Goal: Find specific page/section: Find specific page/section

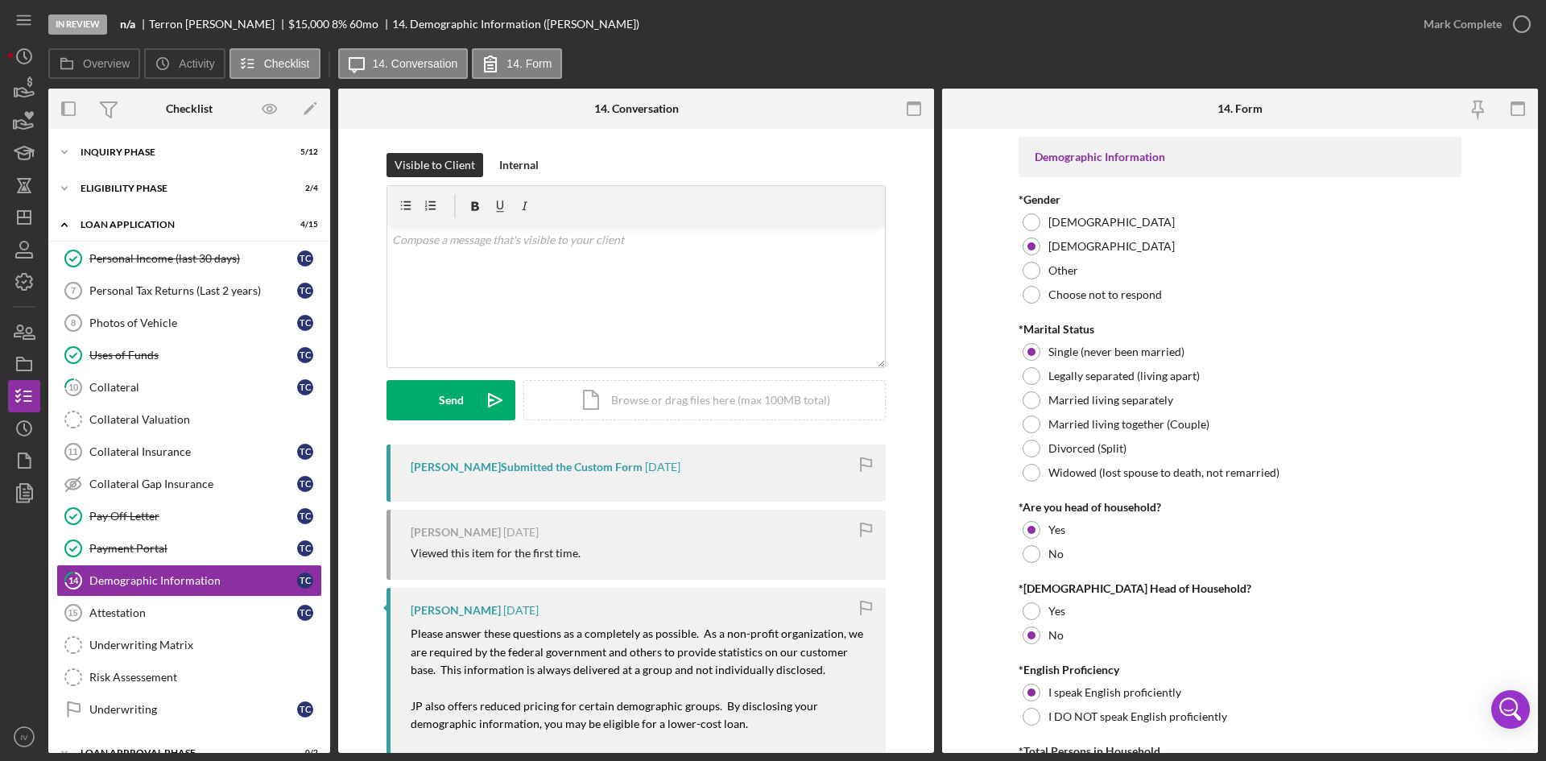
scroll to position [96, 0]
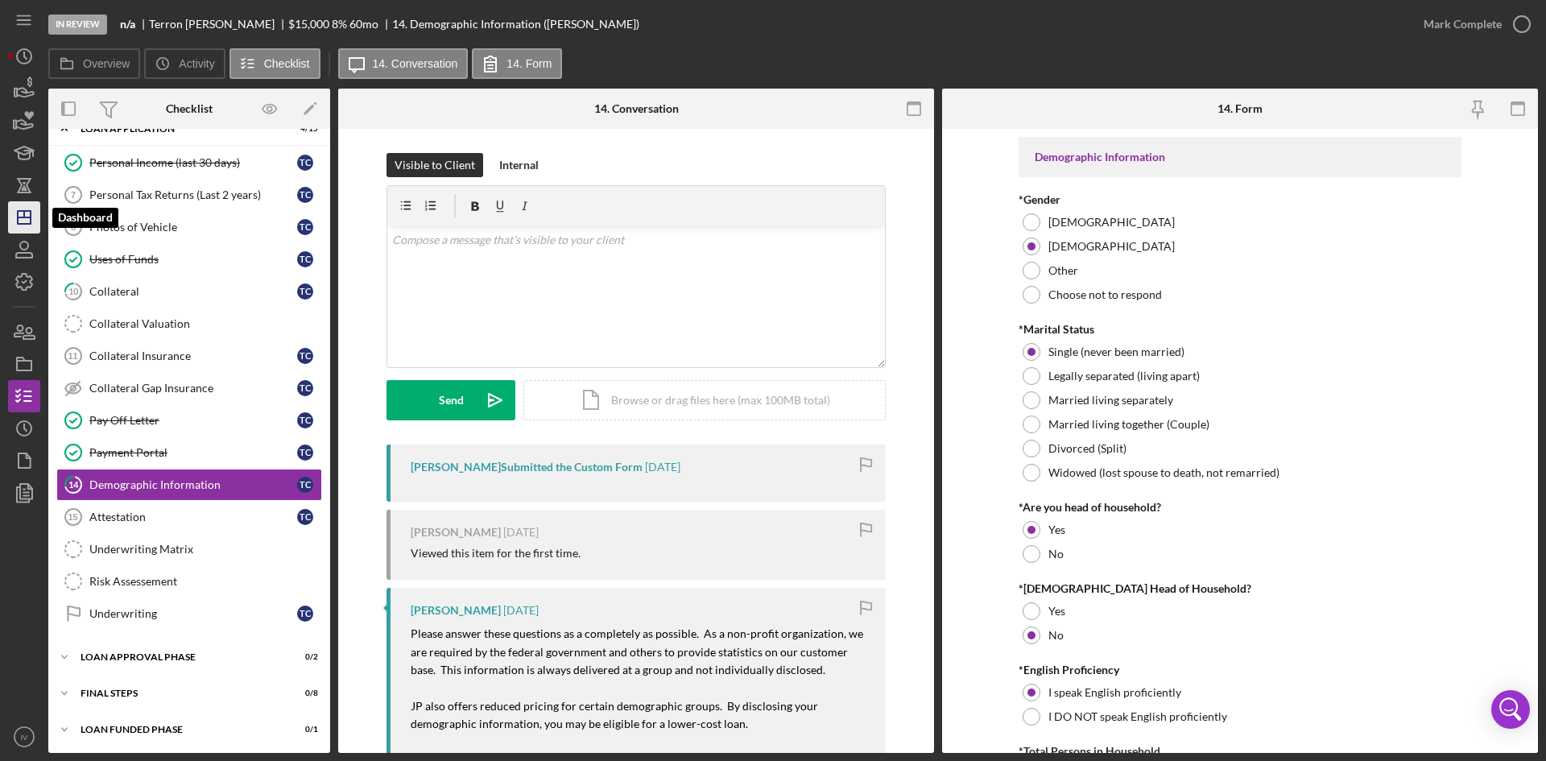
click at [14, 218] on icon "Icon/Dashboard" at bounding box center [24, 217] width 40 height 40
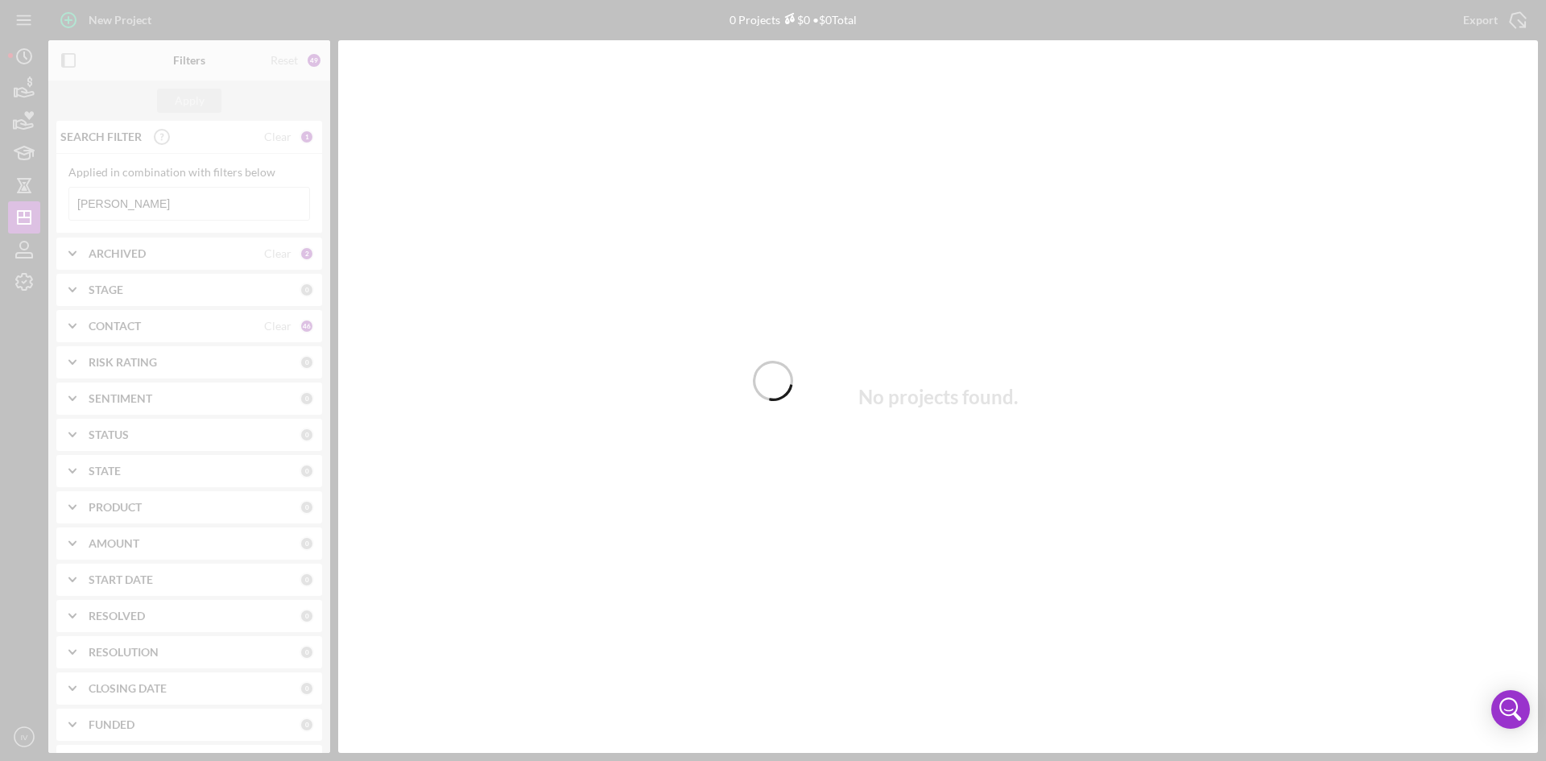
click at [124, 213] on div at bounding box center [773, 380] width 1546 height 761
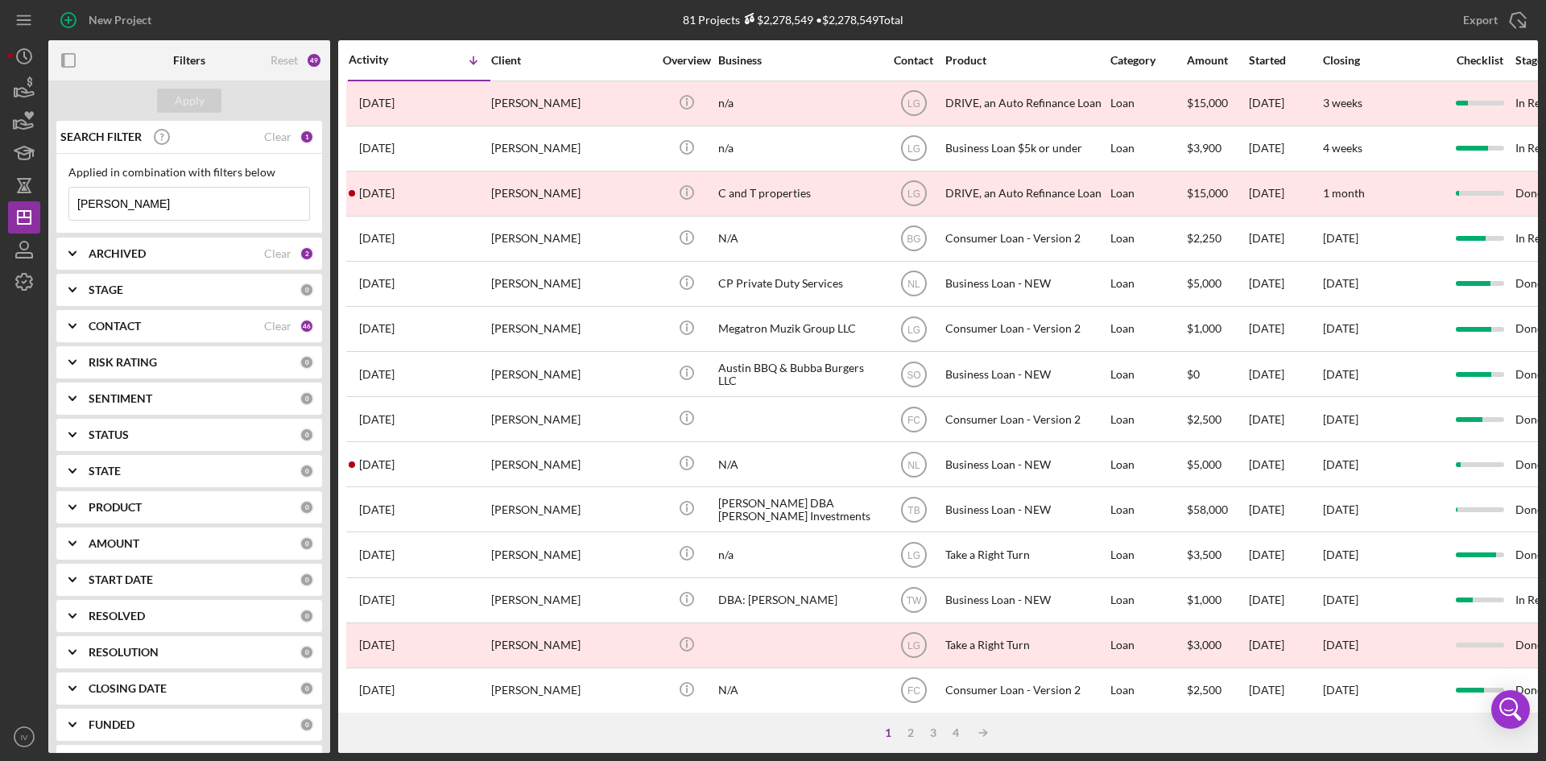
drag, startPoint x: 126, startPoint y: 206, endPoint x: 56, endPoint y: 195, distance: 71.7
click at [56, 195] on div "SEARCH FILTER Clear 1 Applied in combination with filters below [PERSON_NAME] I…" at bounding box center [189, 437] width 282 height 632
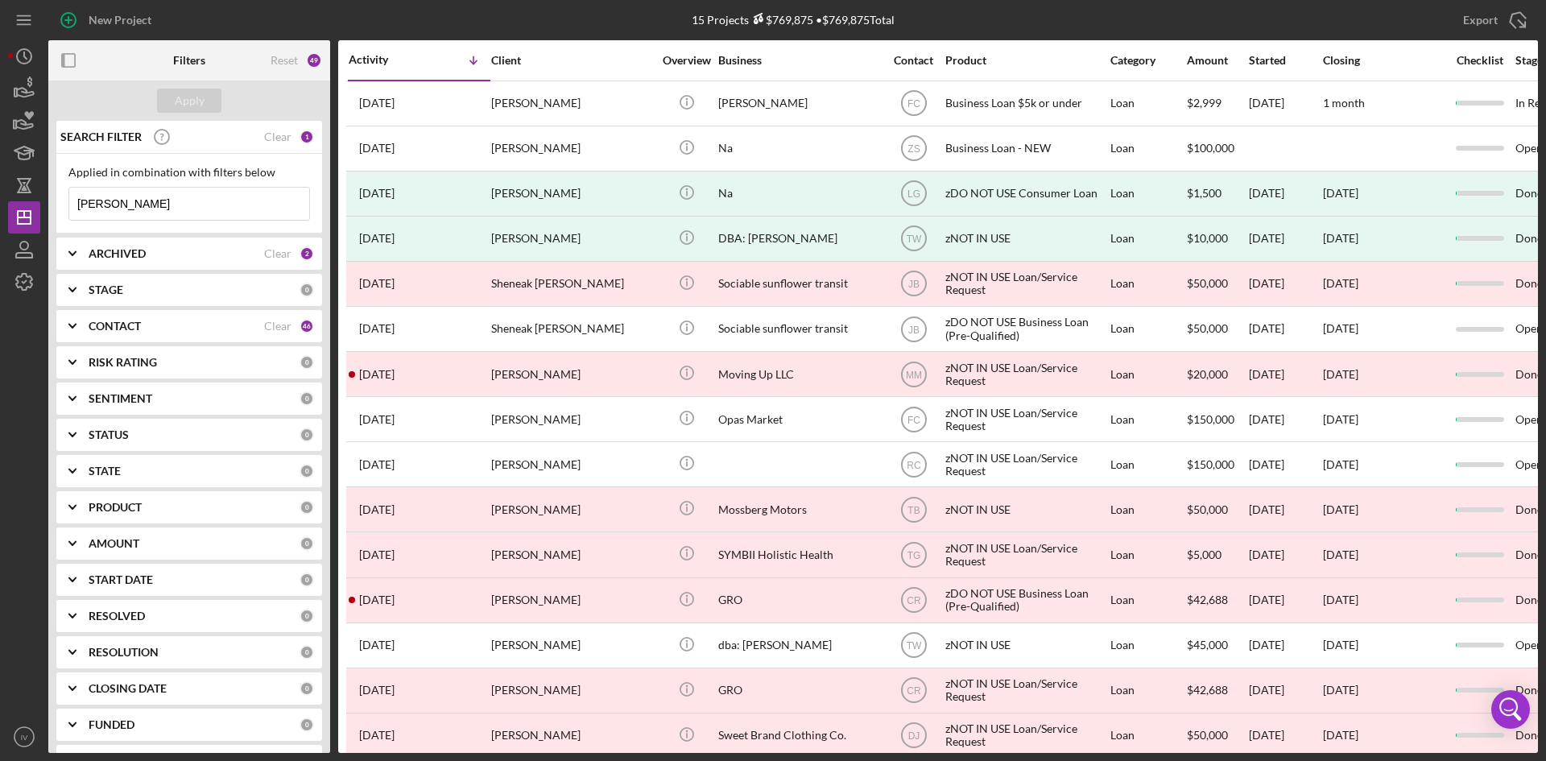
type input "[PERSON_NAME]"
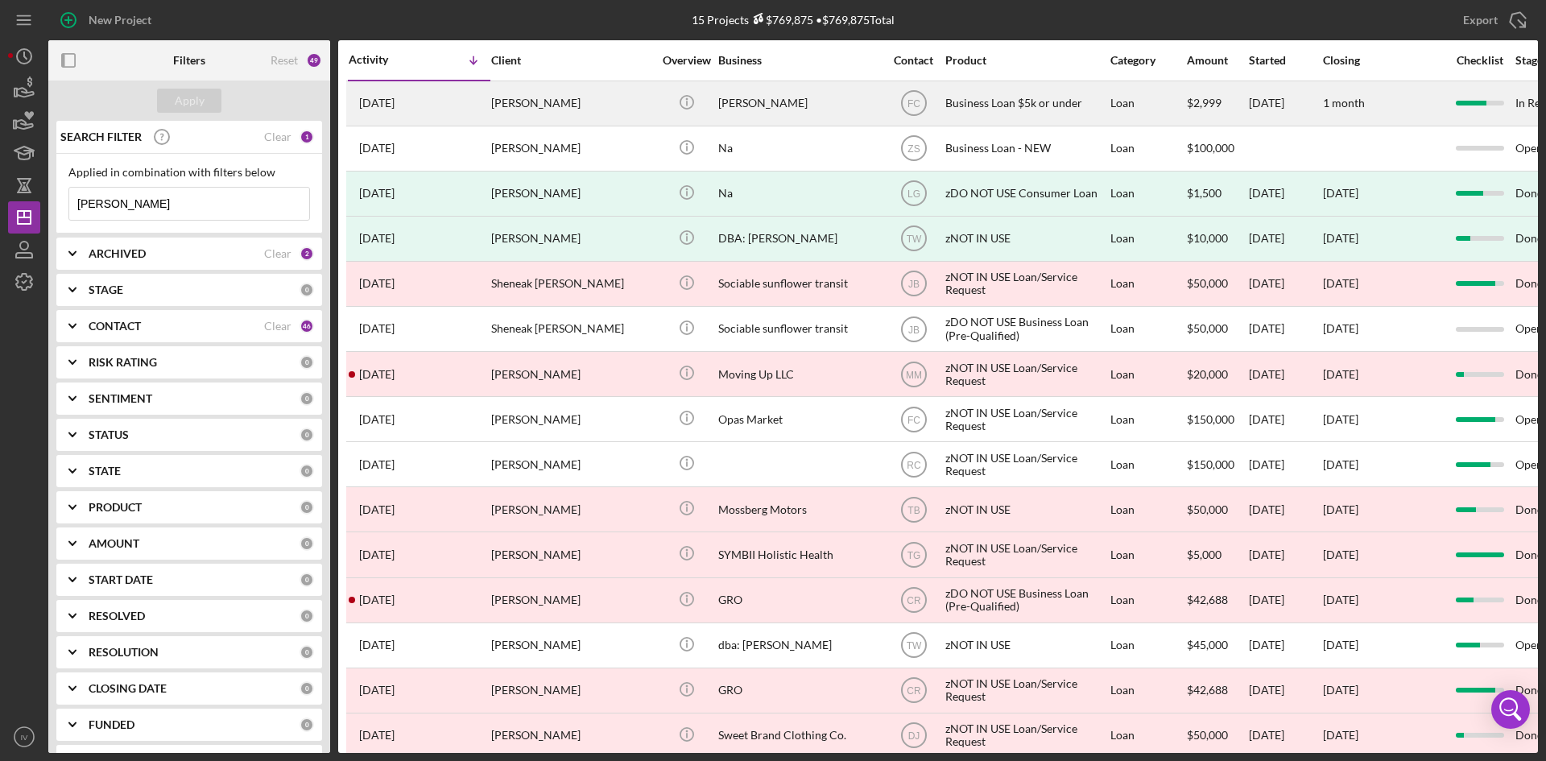
click at [539, 101] on div "[PERSON_NAME]" at bounding box center [571, 103] width 161 height 43
